Goal: Task Accomplishment & Management: Complete application form

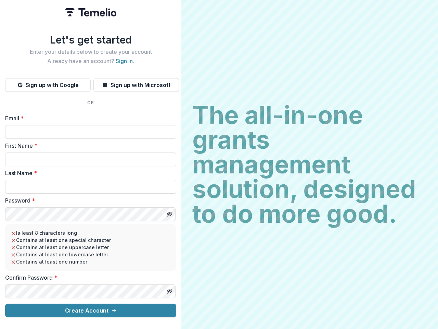
click at [219, 164] on h2 "The all-in-one grants management solution, designed to do more good." at bounding box center [309, 164] width 235 height 123
click at [48, 82] on button "Sign up with Google" at bounding box center [48, 85] width 86 height 14
click at [136, 82] on button "Sign up with Microsoft" at bounding box center [136, 85] width 86 height 14
click at [169, 212] on line "Toggle password visibility" at bounding box center [169, 214] width 4 height 4
click at [169, 289] on line "Toggle password visibility" at bounding box center [169, 291] width 4 height 4
